Goal: Task Accomplishment & Management: Manage account settings

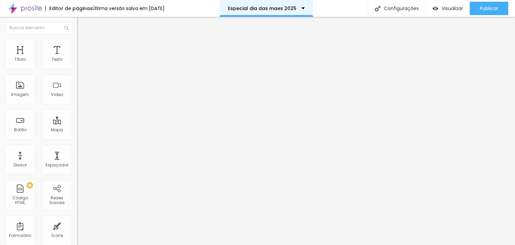
click at [308, 8] on div "Especial dia das maes 2025" at bounding box center [265, 8] width 93 height 17
click at [336, 4] on div "Editor de páginas Última versão salva em [DATE] Especial dia das maes 2025 Conf…" at bounding box center [257, 8] width 515 height 17
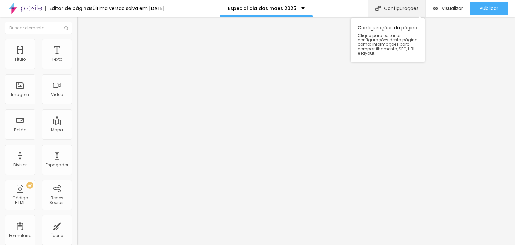
click at [398, 11] on div "Configurações" at bounding box center [396, 8] width 58 height 17
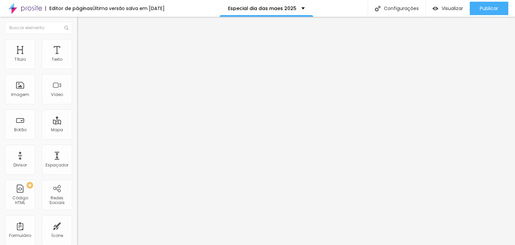
type input "Especial [DATE]"
type input "/natal-2025"
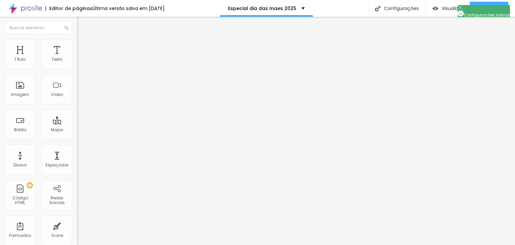
drag, startPoint x: 477, startPoint y: 11, endPoint x: 419, endPoint y: -24, distance: 67.5
click at [419, 0] on html "Editor de páginas Última versão salva em [DATE] Especial [DATE] Configurações C…" at bounding box center [257, 122] width 515 height 245
